Goal: Task Accomplishment & Management: Use online tool/utility

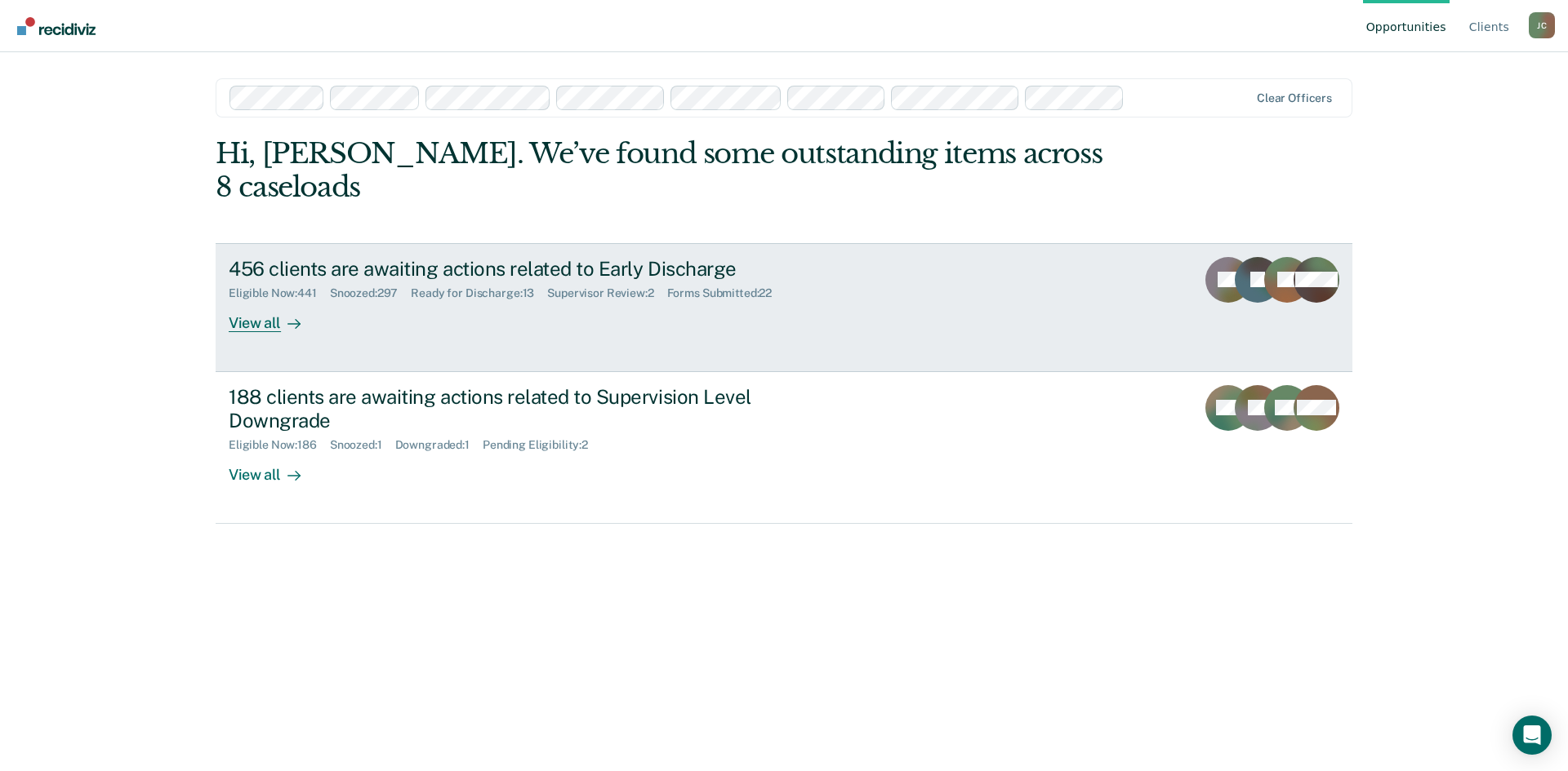
click at [690, 257] on div "456 clients are awaiting actions related to Early Discharge" at bounding box center [514, 269] width 573 height 24
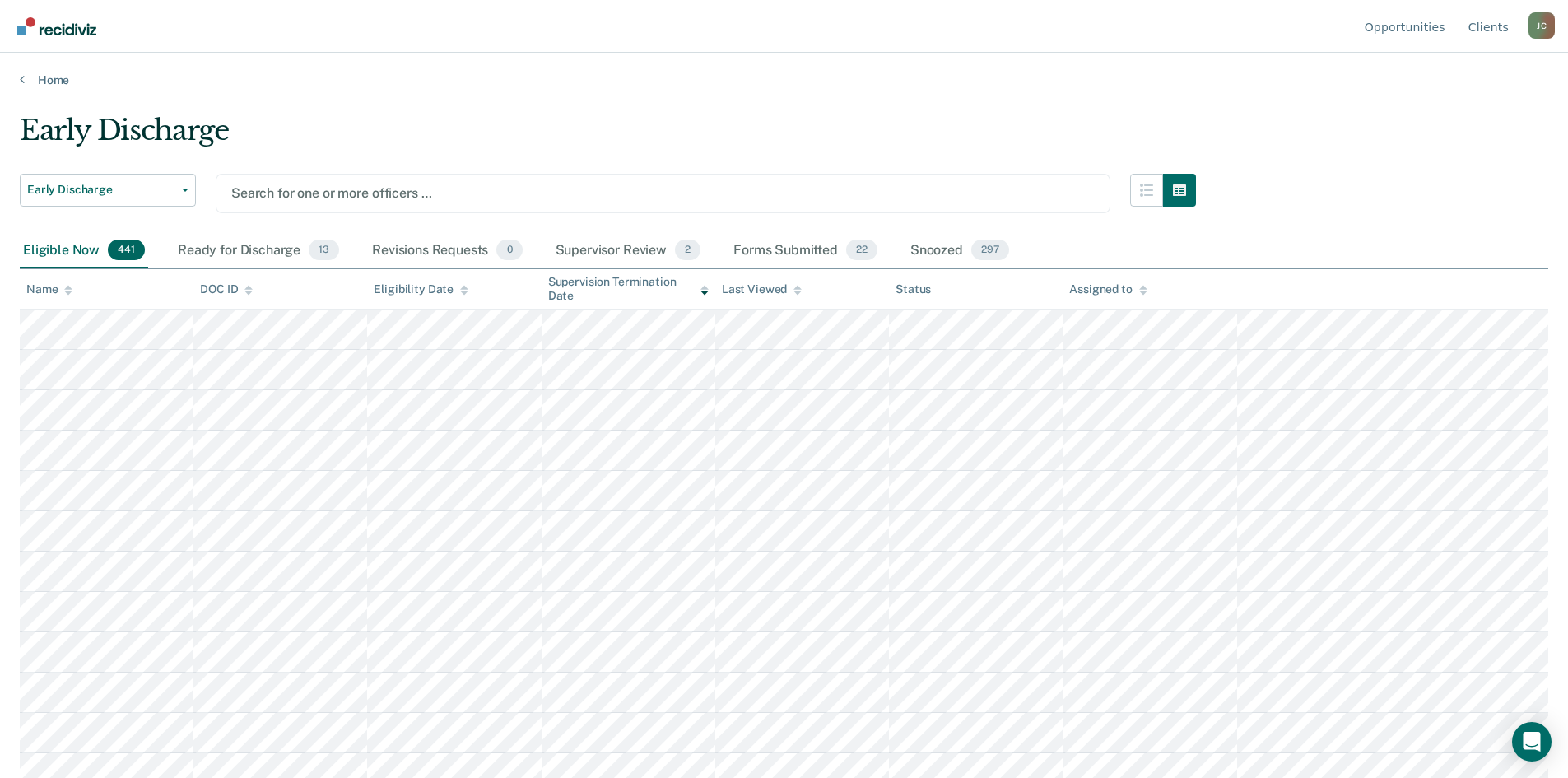
click at [320, 193] on div at bounding box center [662, 192] width 863 height 18
click at [273, 263] on div "Ready for Discharge 0" at bounding box center [251, 251] width 163 height 36
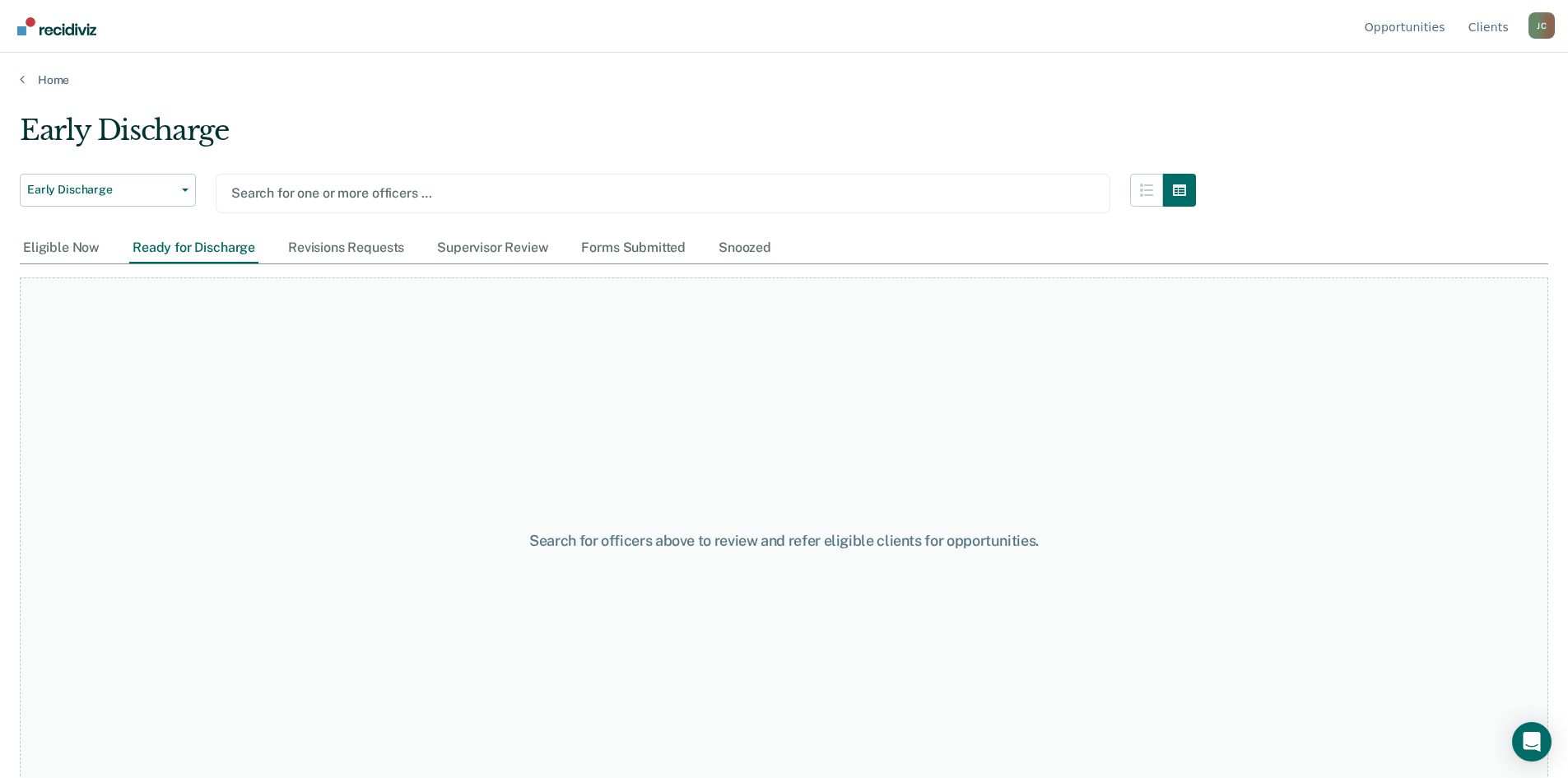
click at [379, 101] on main "Early Discharge Early Discharge Early Discharge Supervision Level Downgrade Sea…" at bounding box center [784, 430] width 1568 height 686
click at [738, 254] on div "Snoozed" at bounding box center [745, 248] width 59 height 30
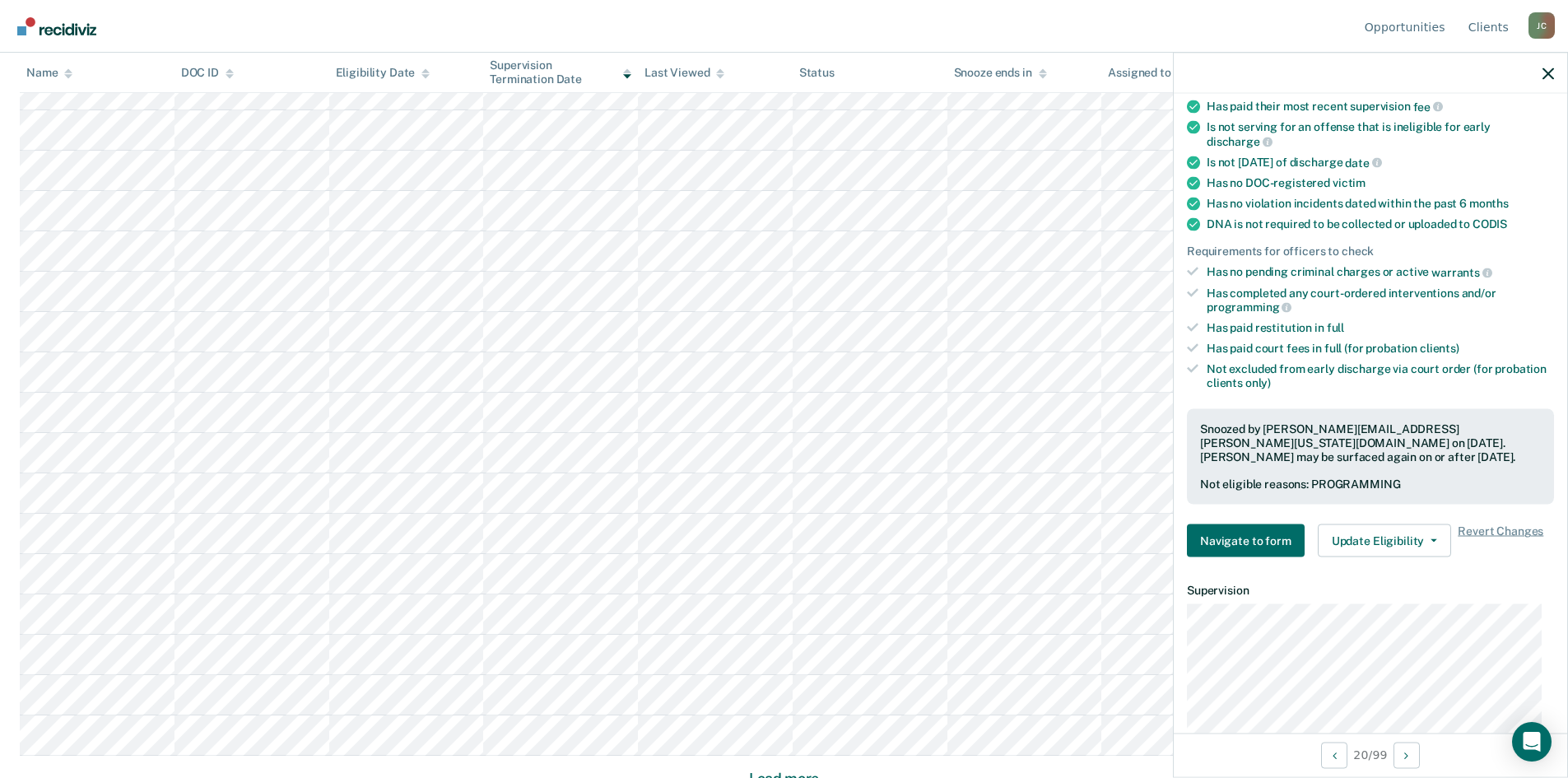
scroll to position [775, 0]
click at [782, 765] on button "Load more" at bounding box center [784, 768] width 80 height 19
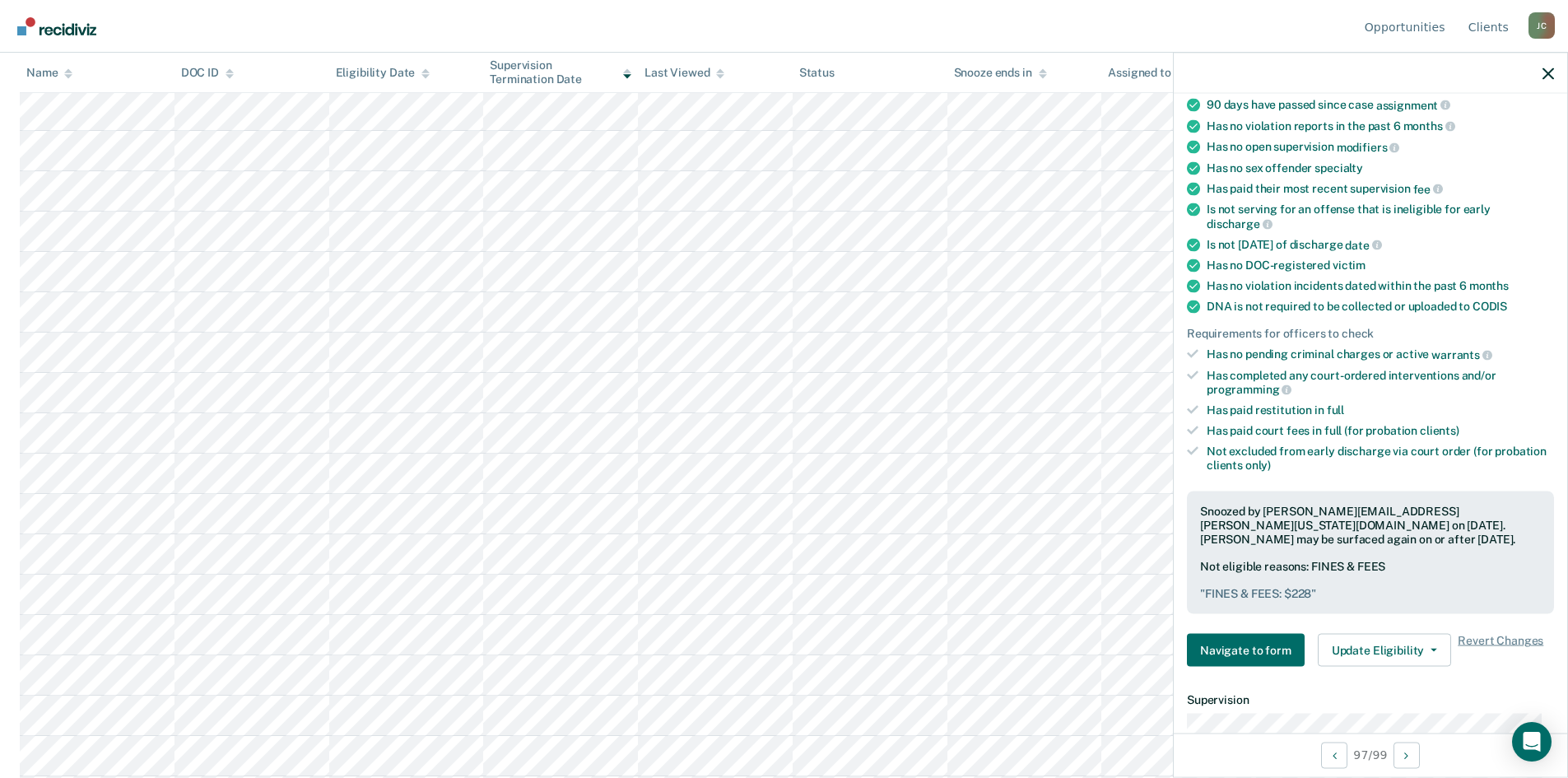
scroll to position [0, 0]
